Goal: Task Accomplishment & Management: Manage account settings

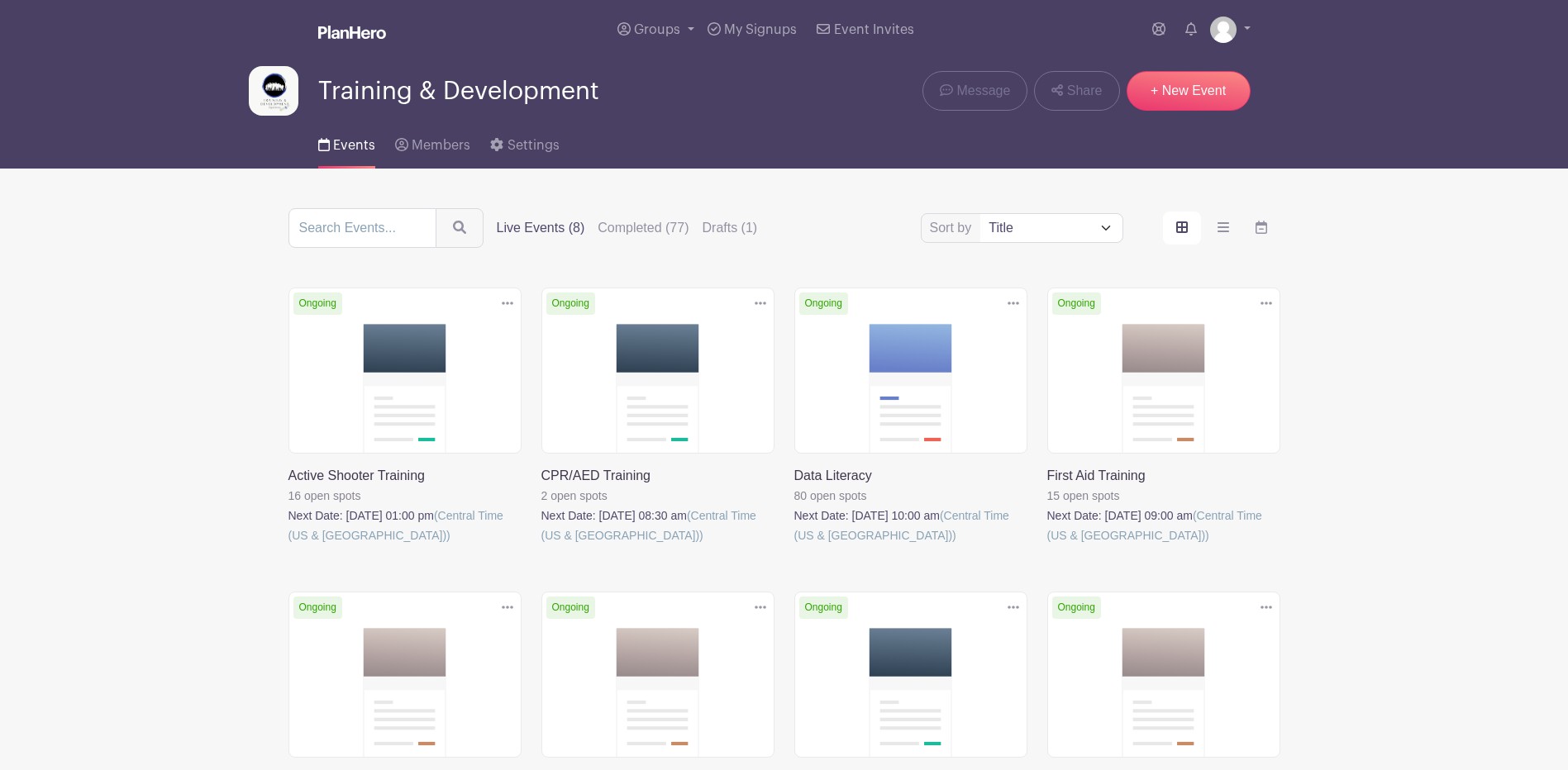
click at [718, 217] on div "Sort by Title Recently modified Newest Upcoming dates Live Events (8) Completed…" at bounding box center [784, 228] width 992 height 39
click at [728, 219] on label "Drafts (1)" at bounding box center [730, 228] width 56 height 20
click at [0, 0] on input "Drafts (1)" at bounding box center [0, 0] width 0 height 0
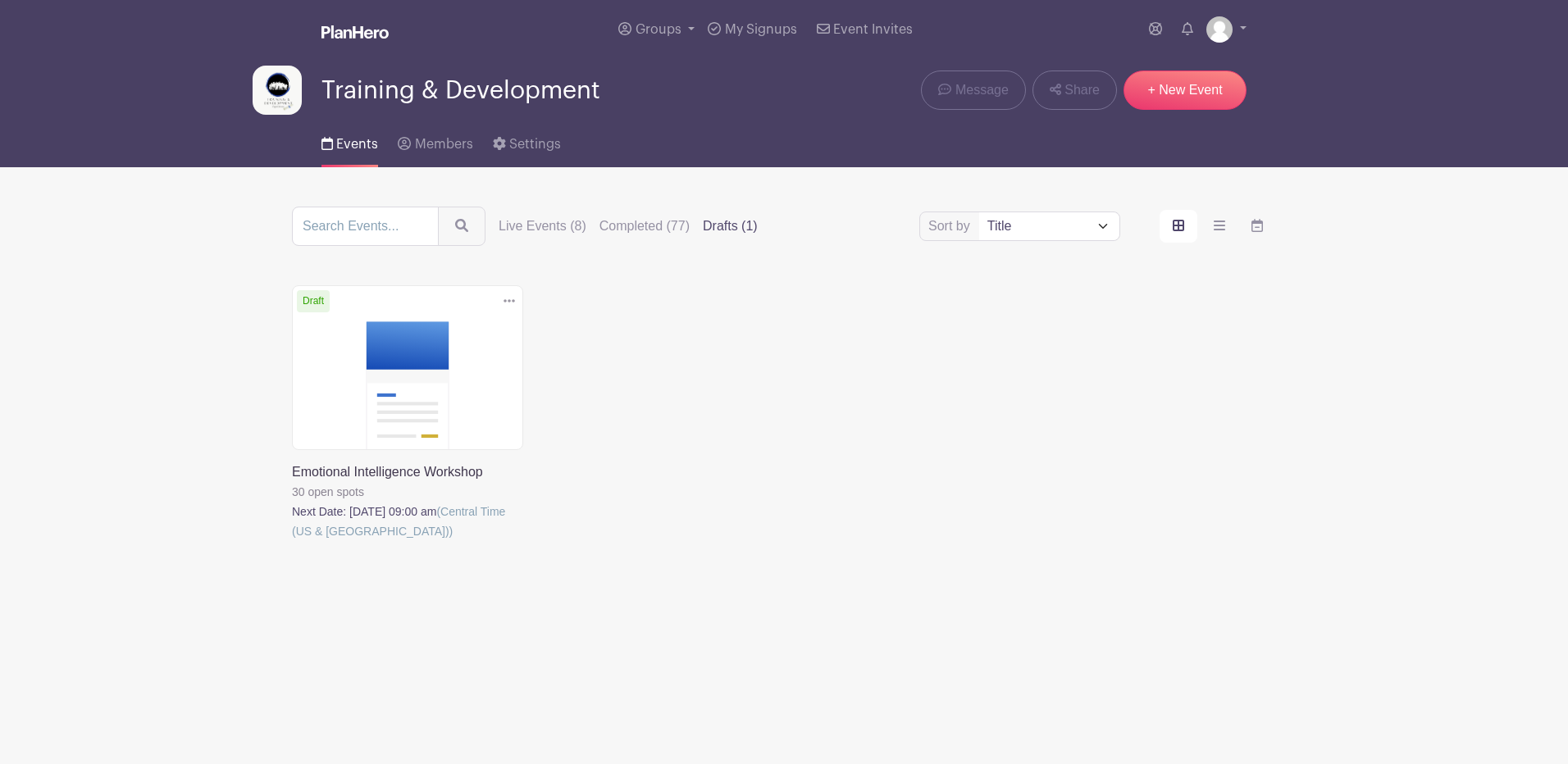
click at [292, 541] on link at bounding box center [292, 541] width 0 height 0
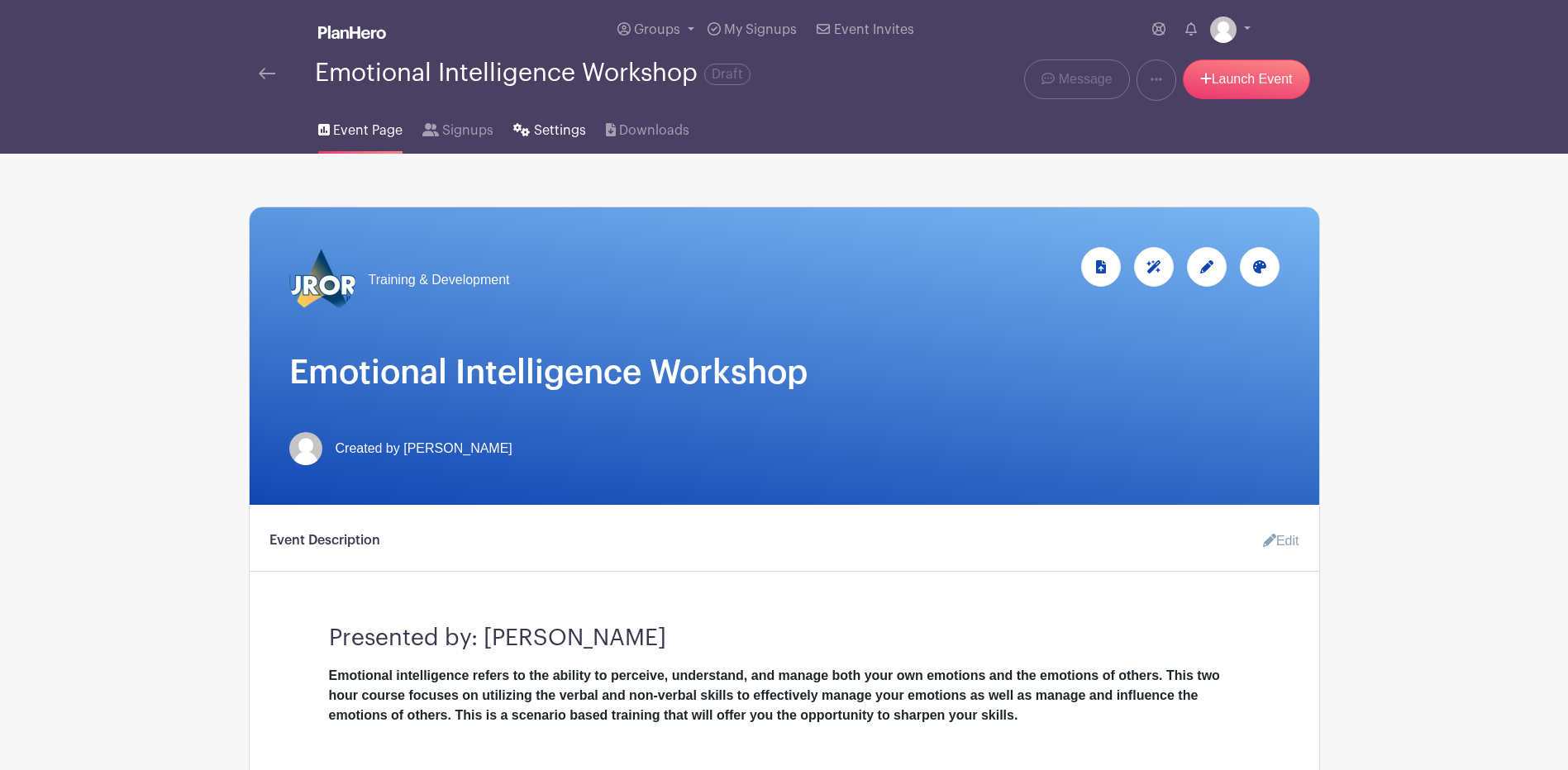
click at [556, 122] on span "Settings" at bounding box center [560, 130] width 52 height 20
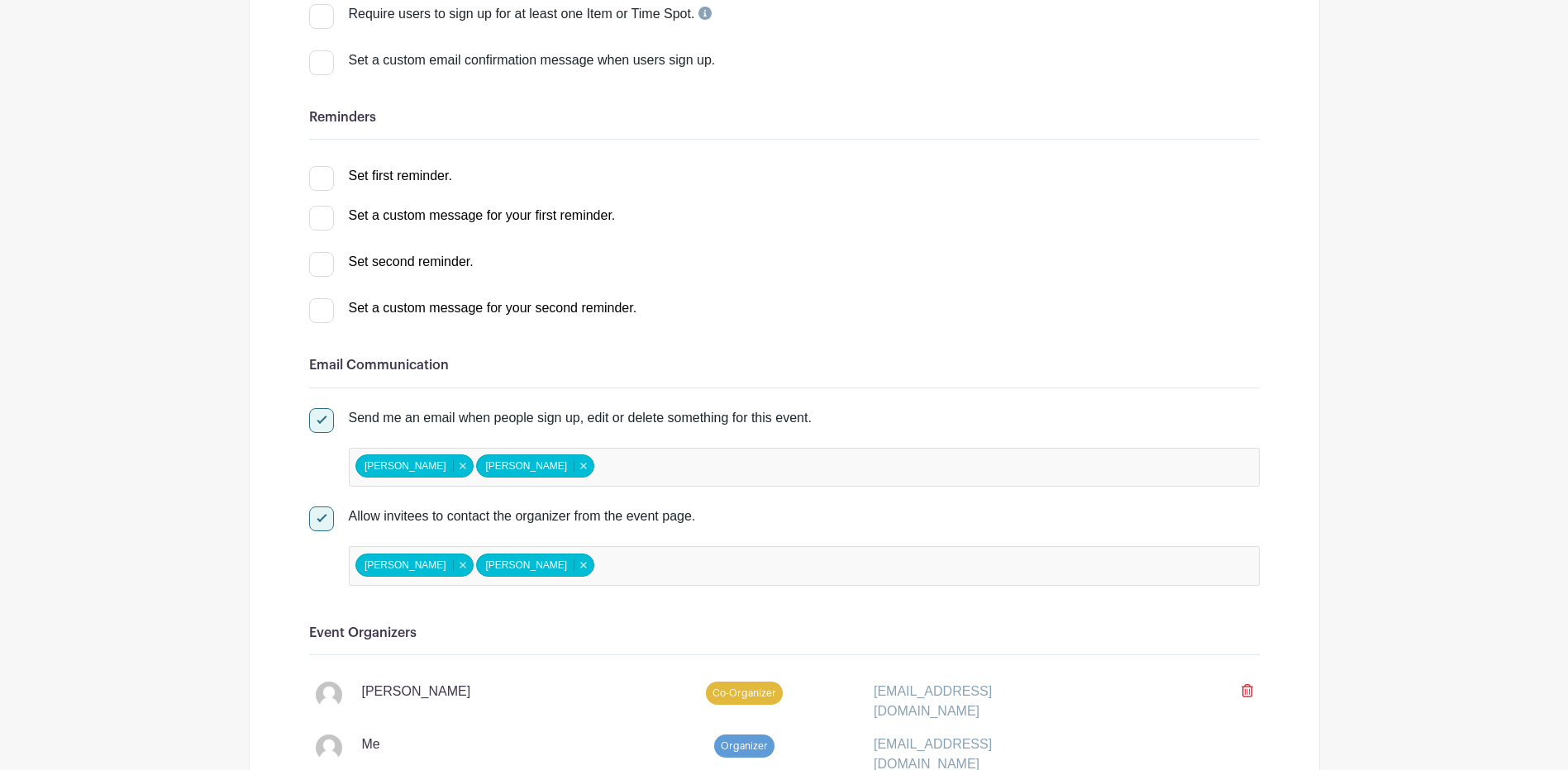
scroll to position [413, 0]
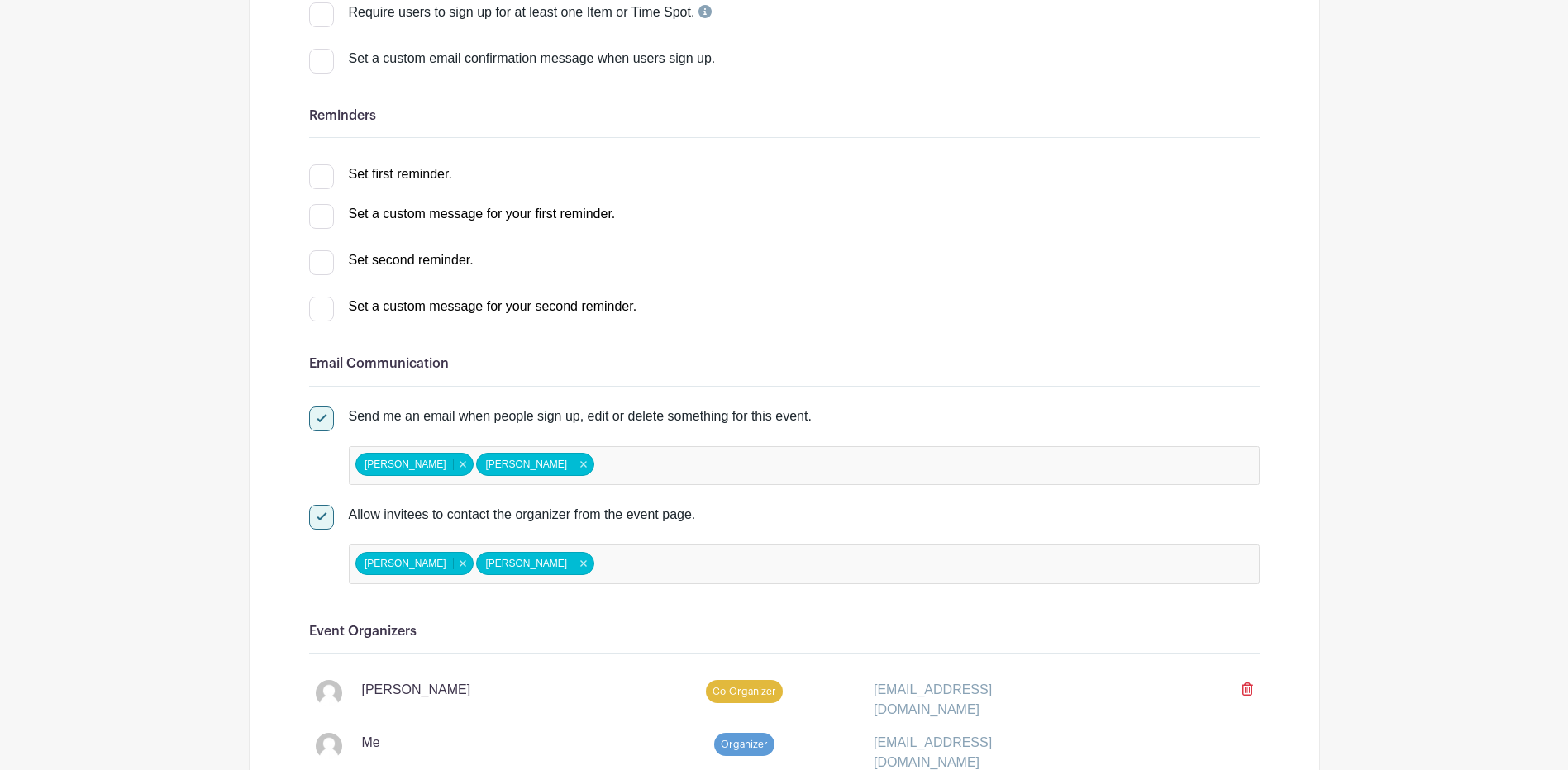
click at [330, 177] on div at bounding box center [321, 176] width 24 height 24
click at [320, 175] on input "Set first reminder." at bounding box center [315, 169] width 11 height 11
checkbox input "true"
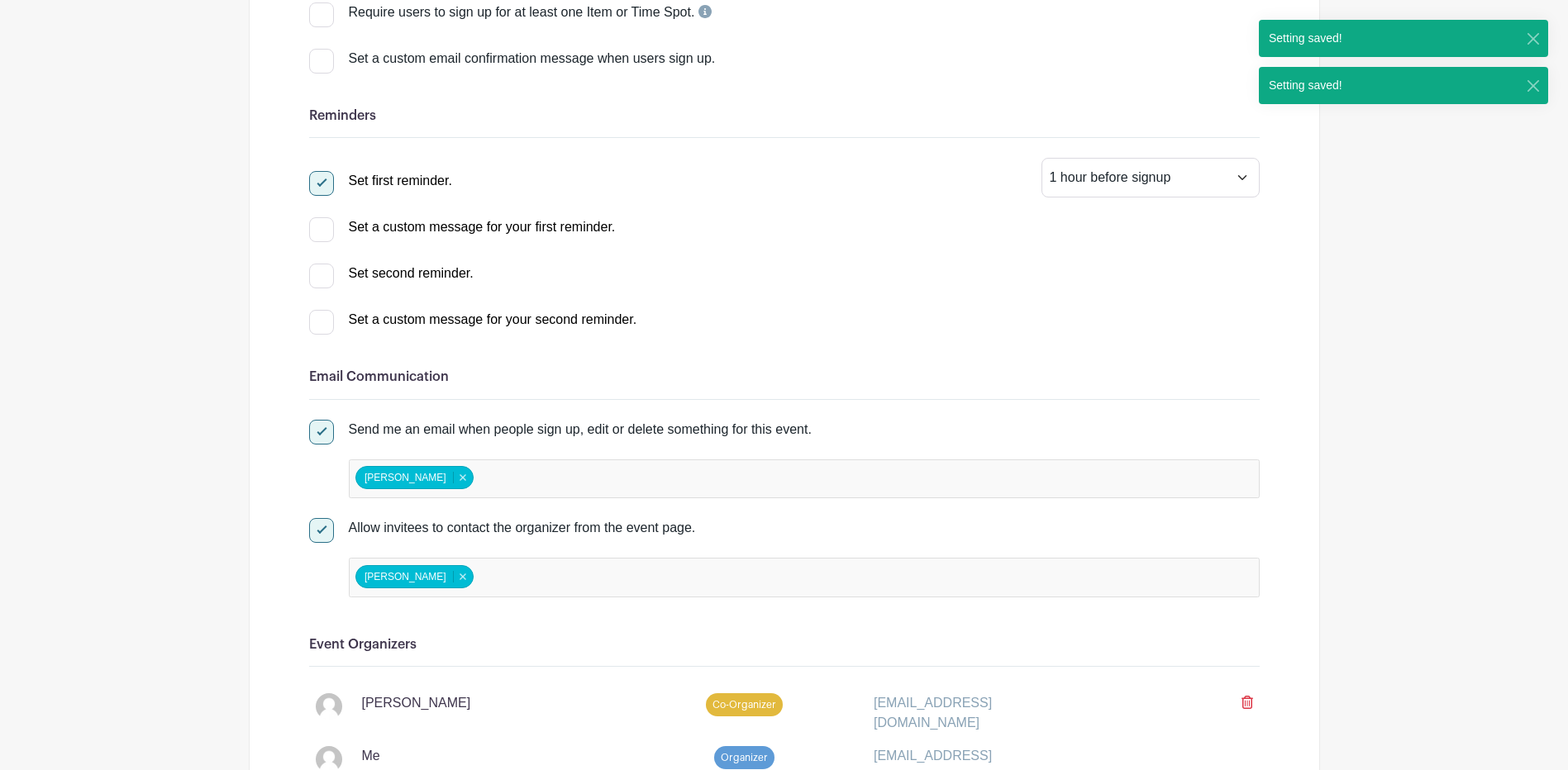
click at [1243, 696] on icon at bounding box center [1248, 701] width 12 height 13
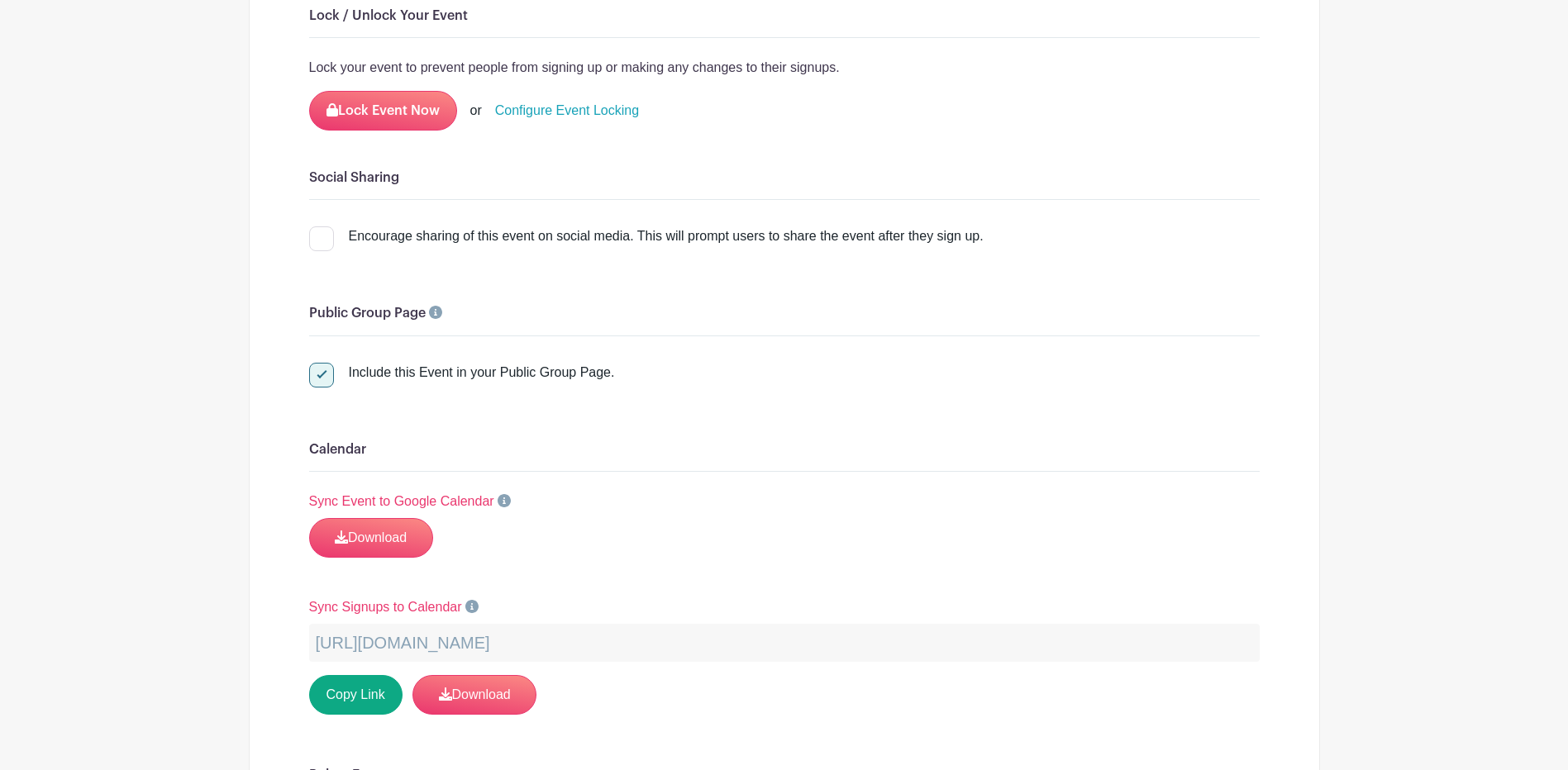
scroll to position [2232, 0]
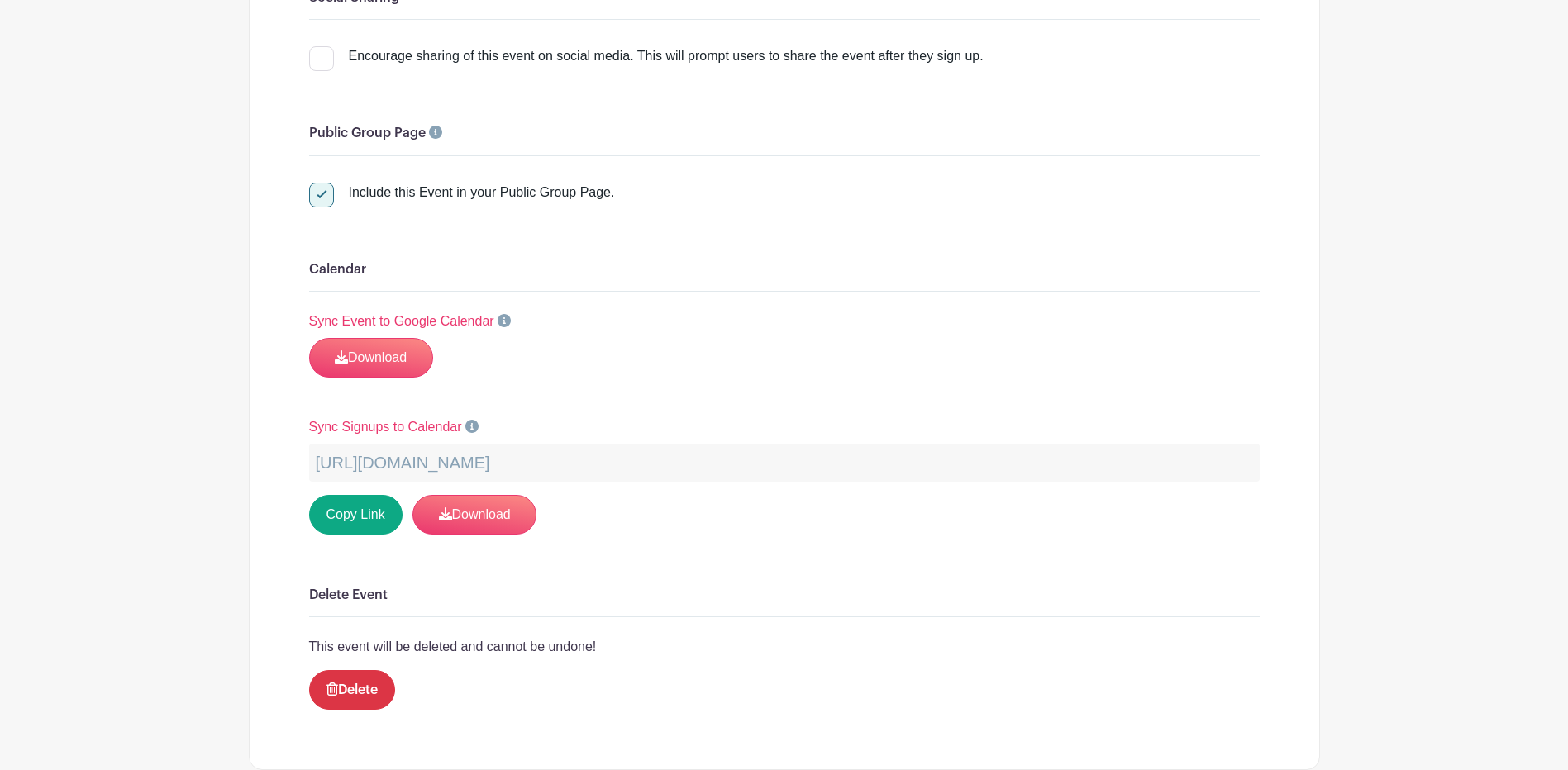
click at [329, 176] on div "Include this Event in your Public Group Page." at bounding box center [463, 189] width 306 height 26
drag, startPoint x: 319, startPoint y: 188, endPoint x: 330, endPoint y: 190, distance: 11.2
click at [320, 186] on label "Include this Event in your Public Group Page." at bounding box center [463, 192] width 306 height 20
click at [320, 197] on div at bounding box center [321, 194] width 24 height 24
click at [320, 193] on input "Include this Event in your Public Group Page." at bounding box center [315, 187] width 11 height 11
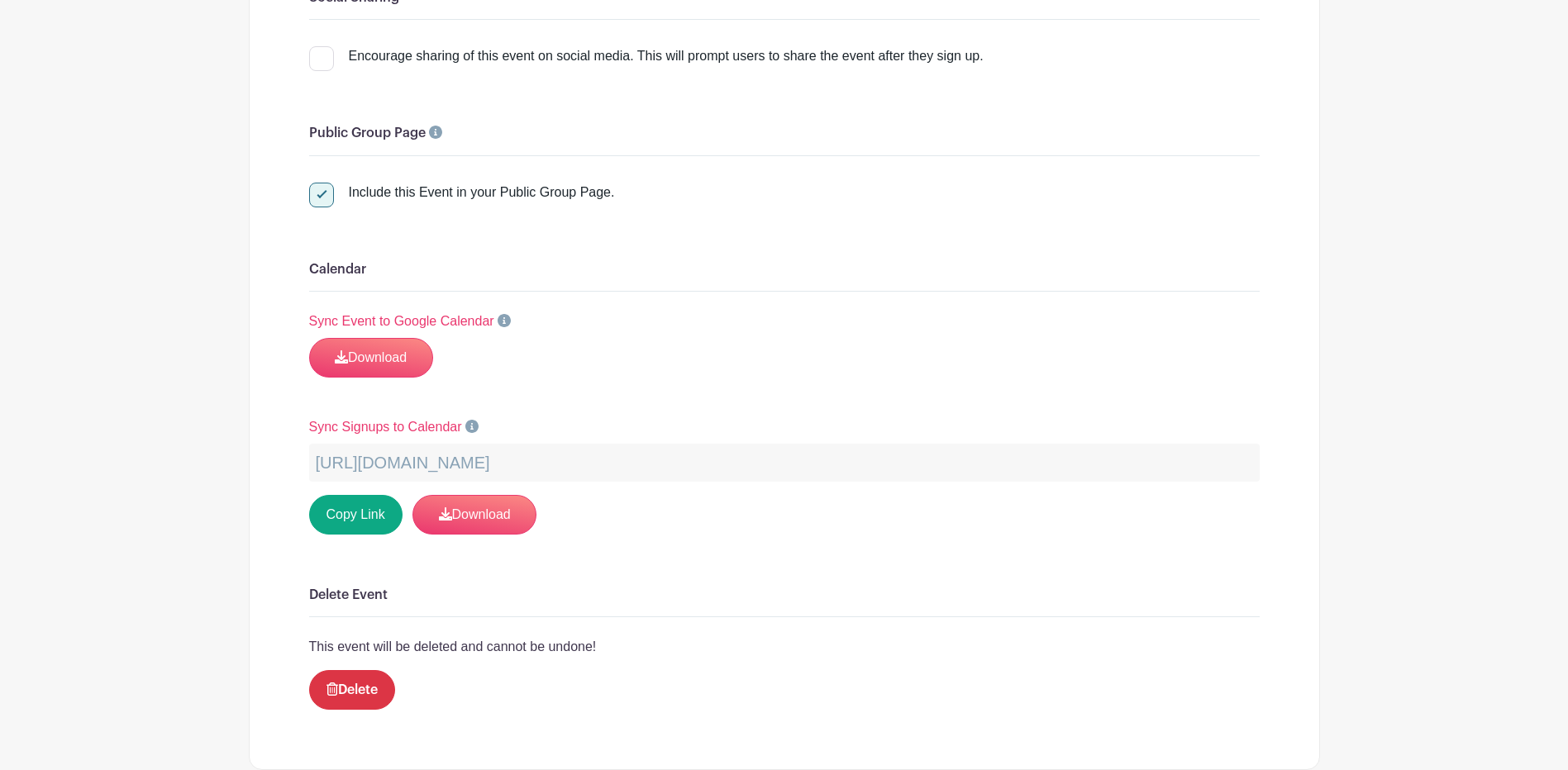
checkbox input "false"
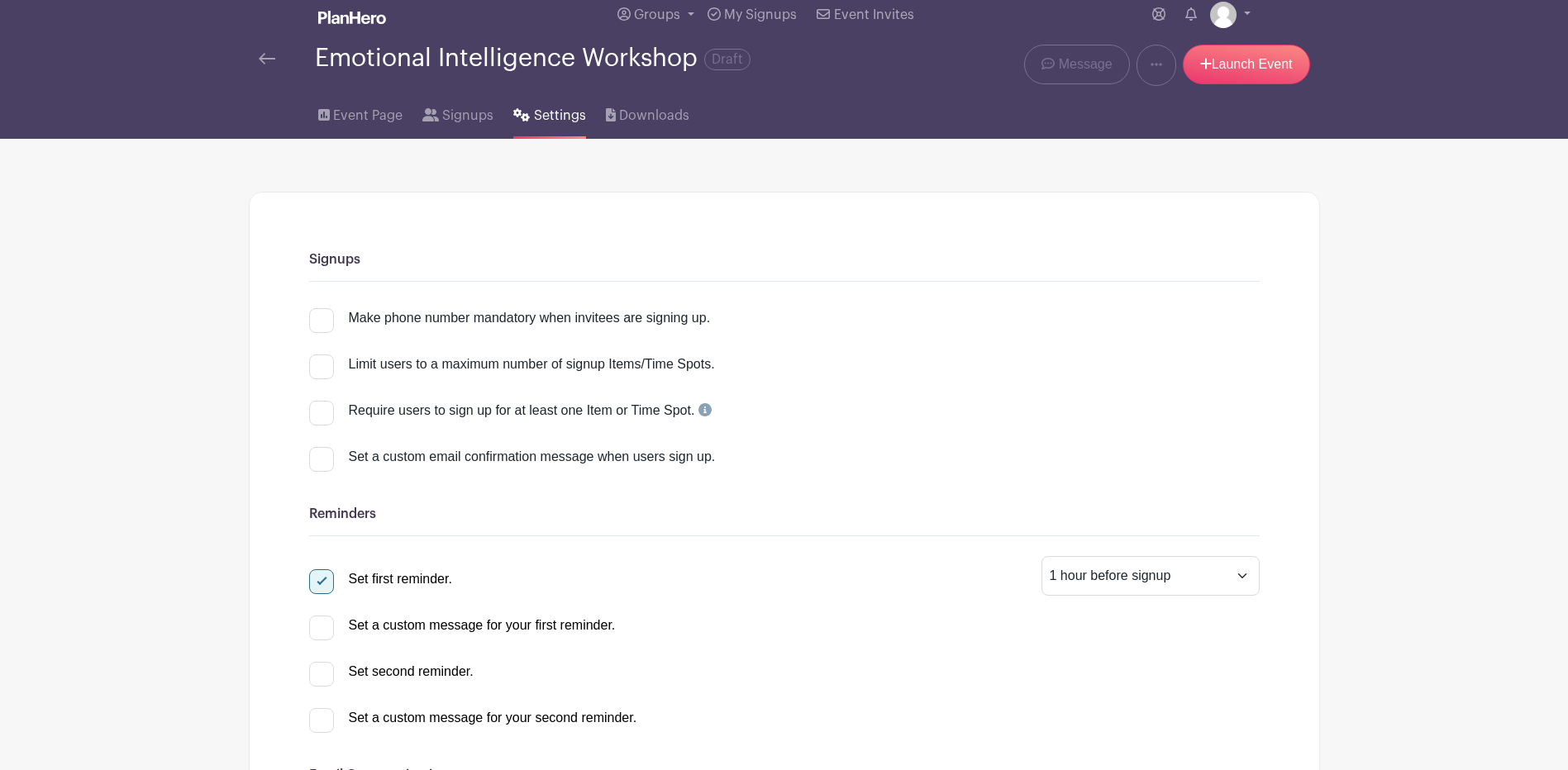
scroll to position [0, 0]
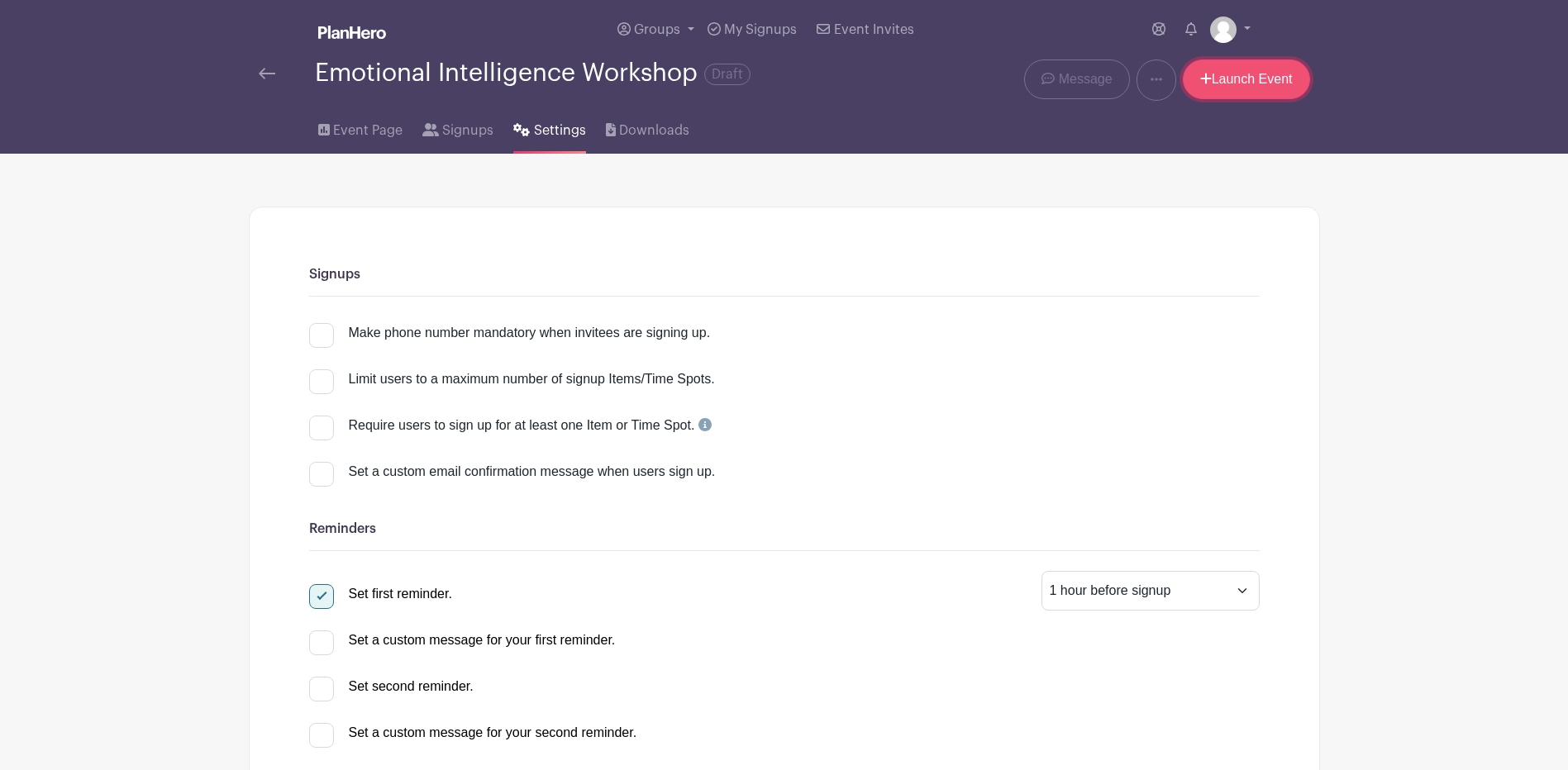
click at [1228, 92] on link "Launch Event" at bounding box center [1247, 79] width 127 height 39
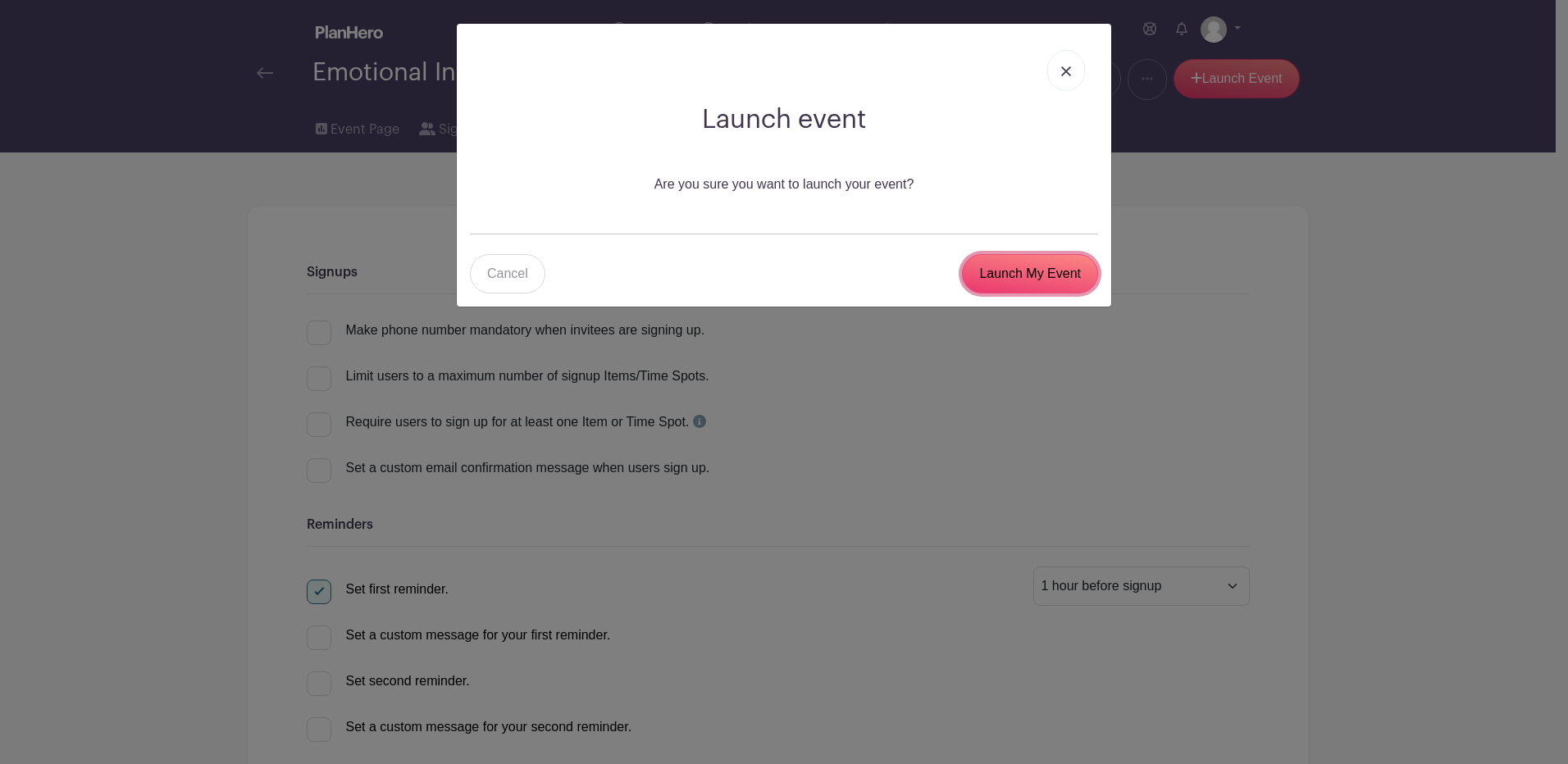
click at [1018, 261] on input "Launch My Event" at bounding box center [1030, 274] width 136 height 39
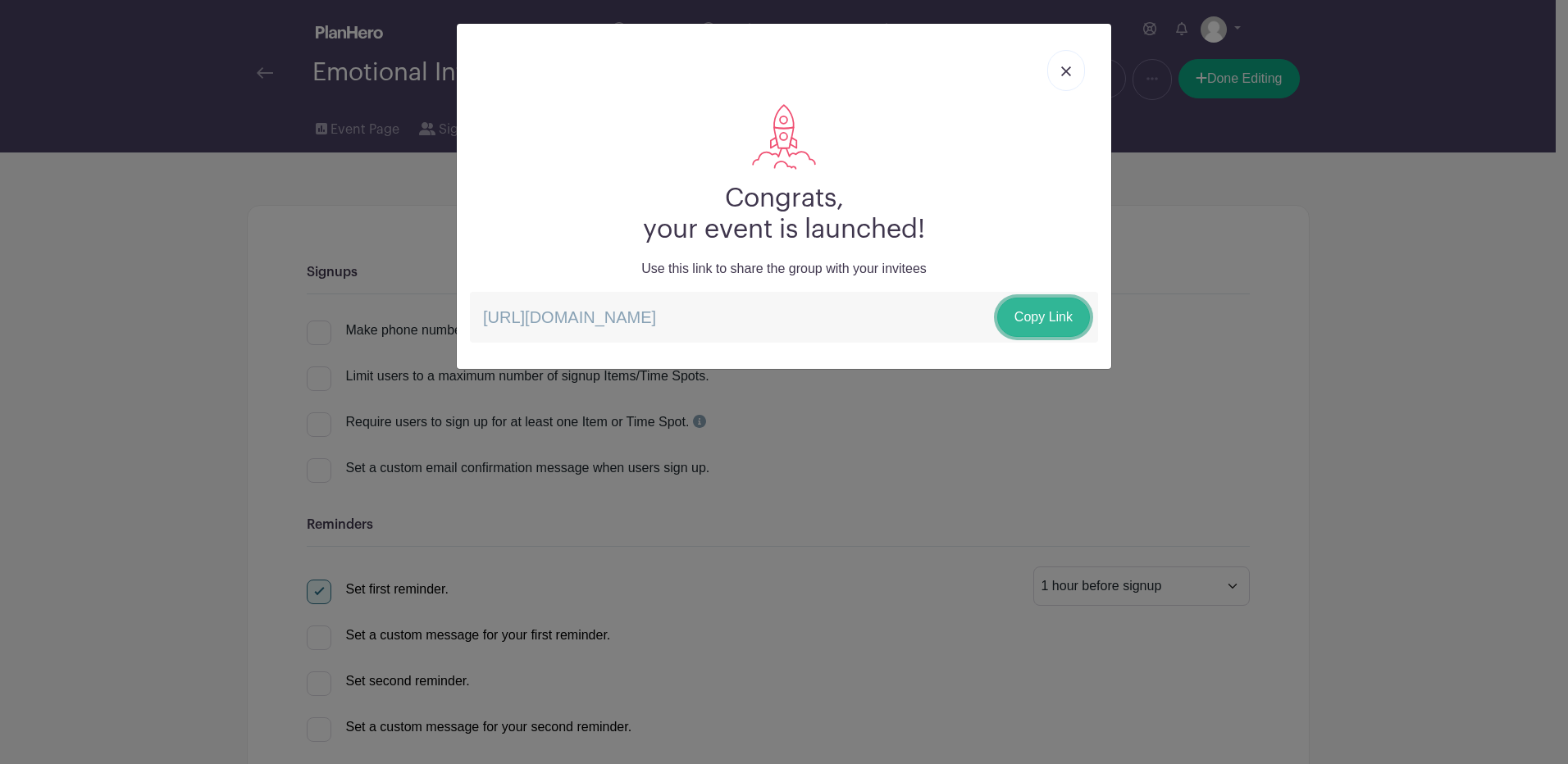
click at [1052, 304] on link "Copy Link" at bounding box center [1043, 317] width 92 height 39
click at [1044, 329] on link "Copy Link" at bounding box center [1043, 317] width 92 height 39
click at [1026, 312] on link "Copy Link" at bounding box center [1043, 317] width 92 height 39
click at [1070, 83] on link at bounding box center [1065, 70] width 38 height 41
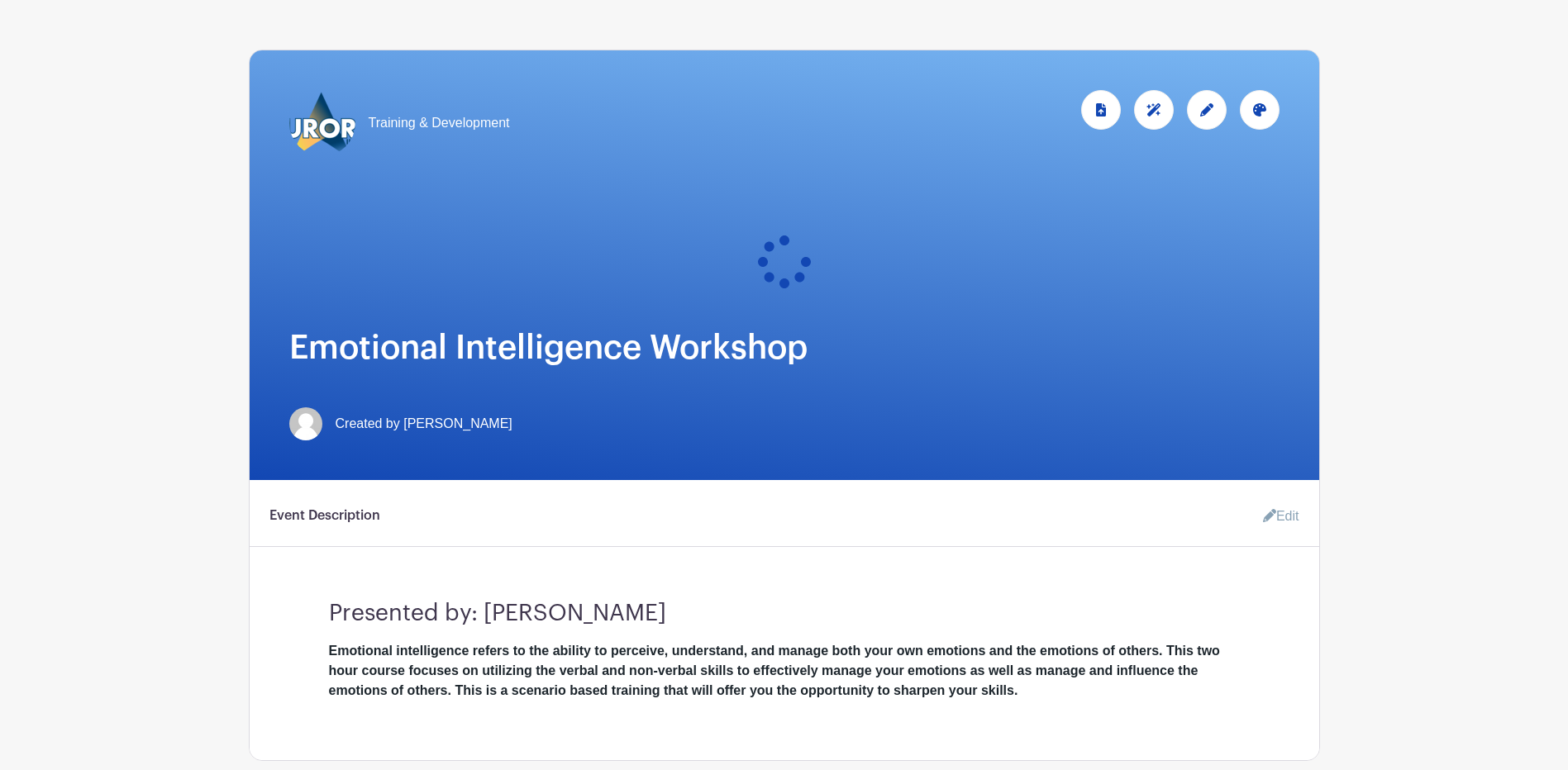
scroll to position [400, 0]
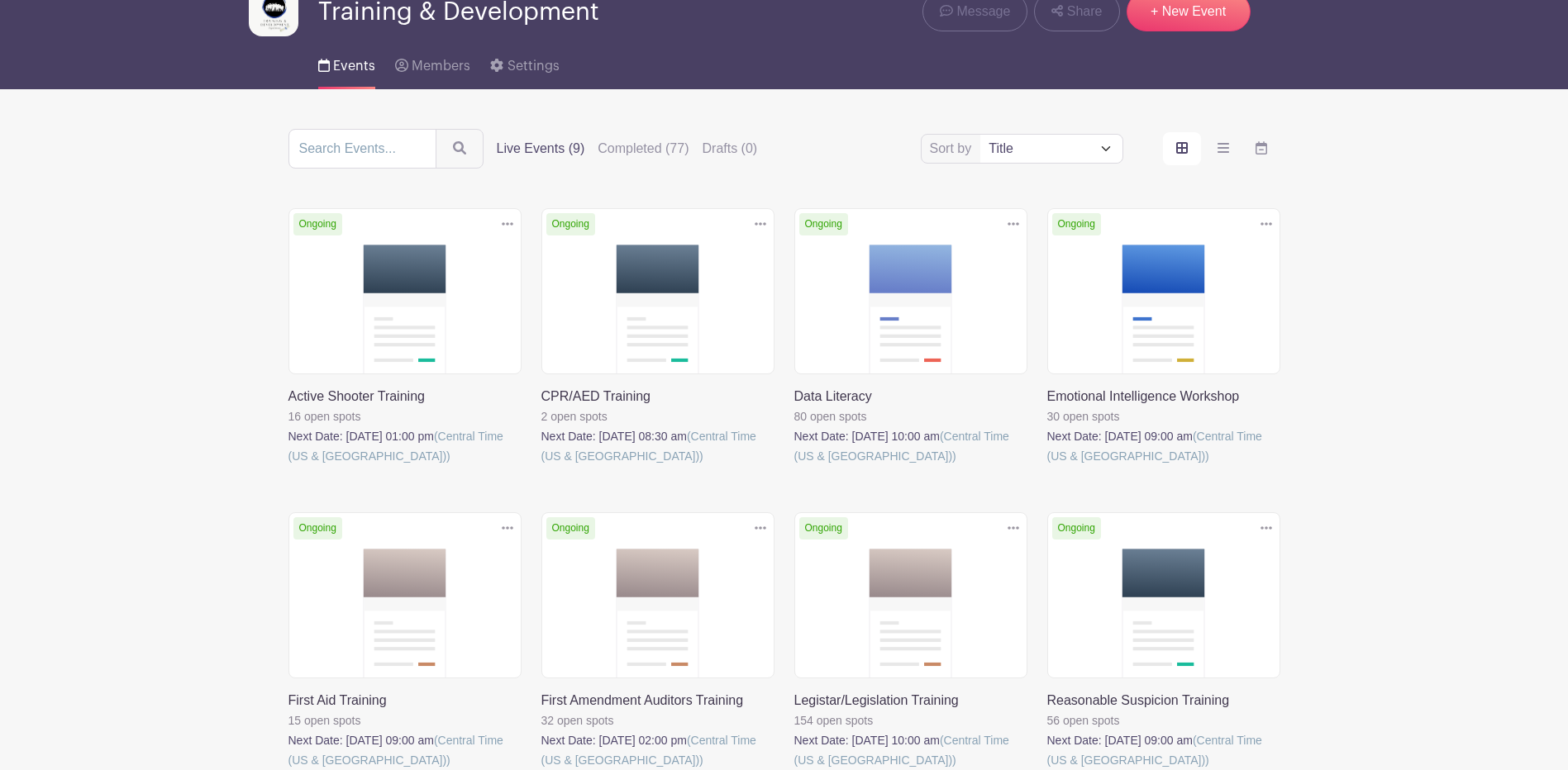
scroll to position [82, 0]
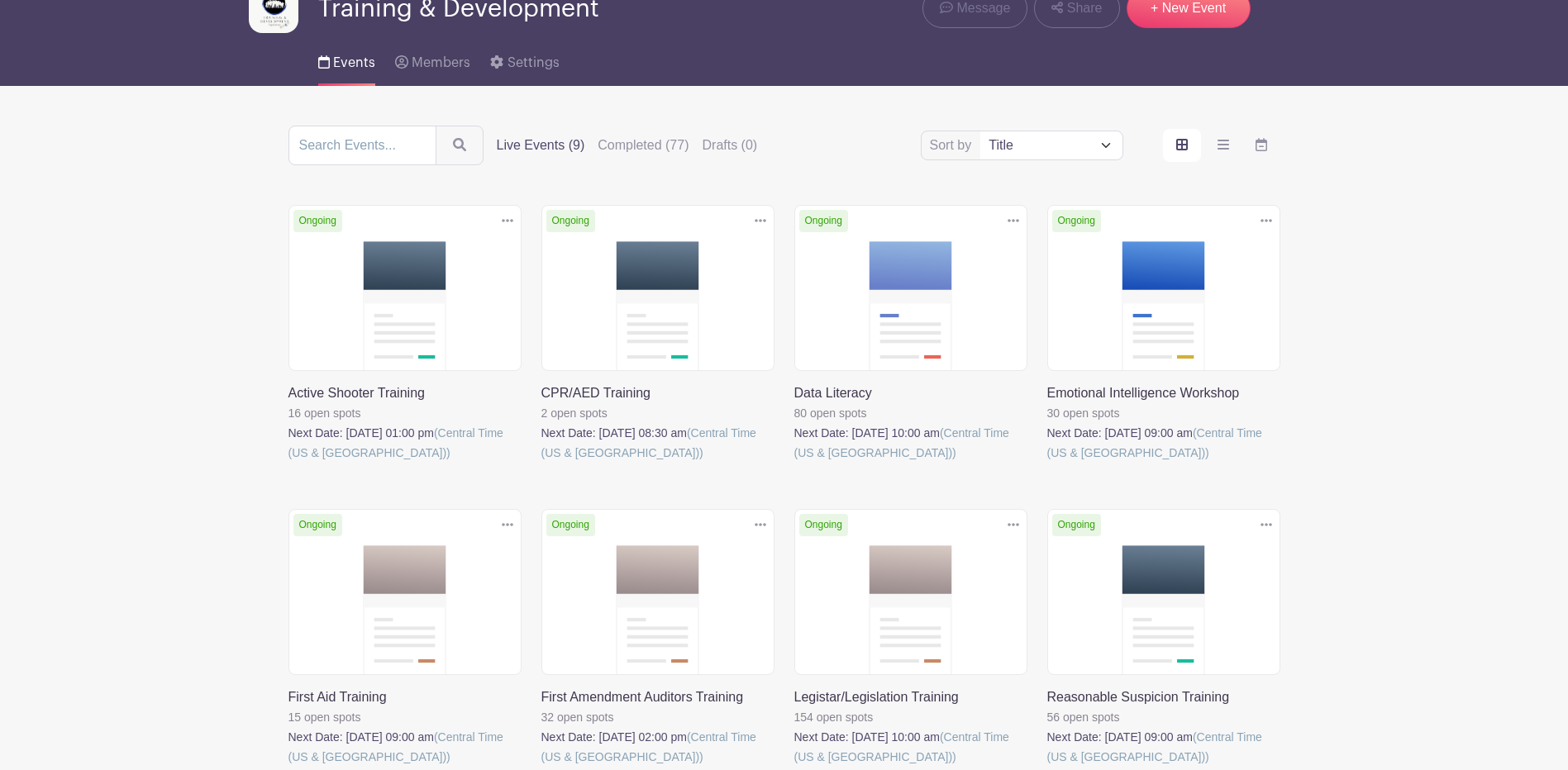
click at [1048, 462] on link at bounding box center [1048, 462] width 0 height 0
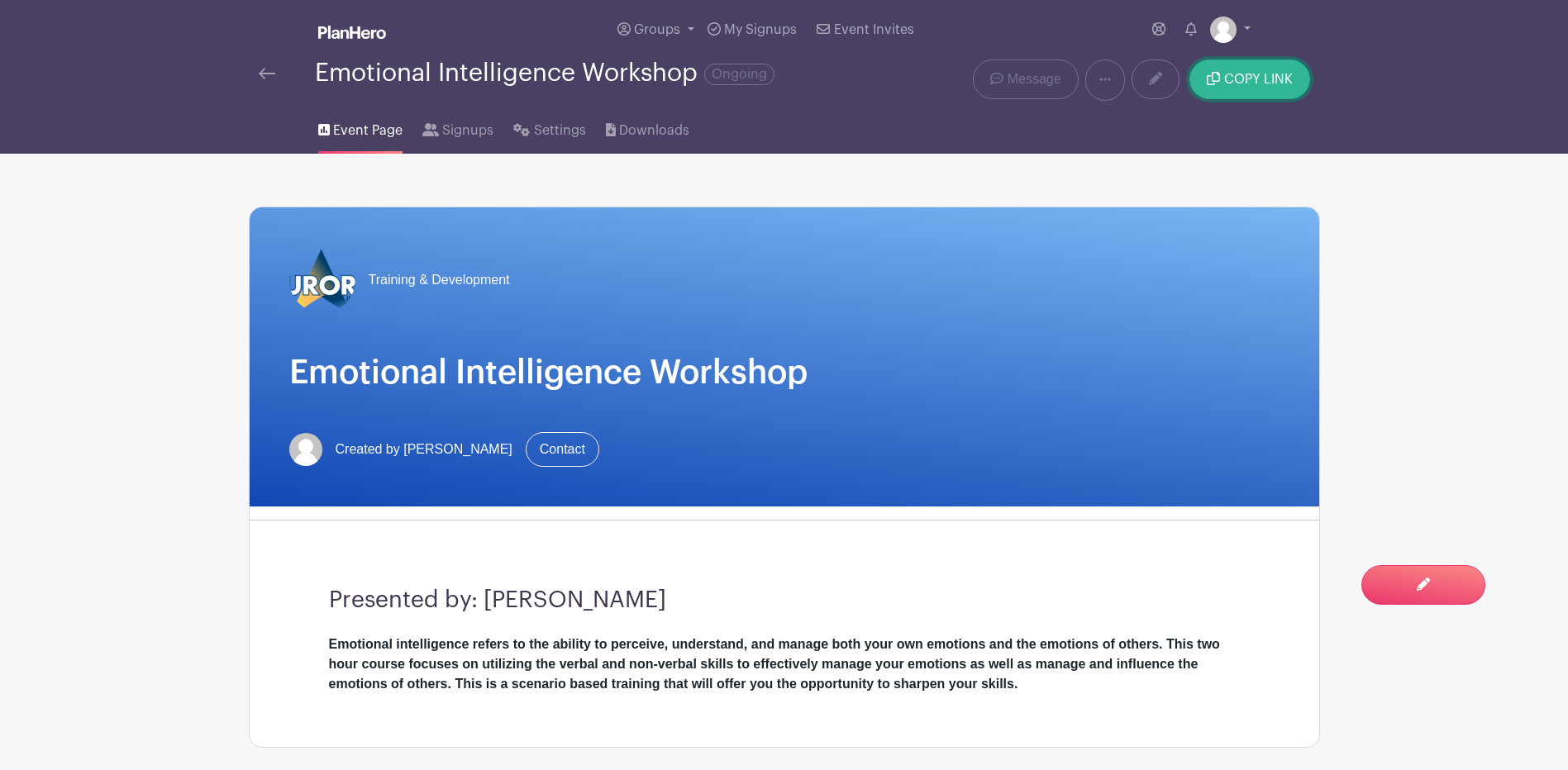
click at [1288, 83] on span "COPY LINK" at bounding box center [1259, 78] width 69 height 13
